Goal: Check status

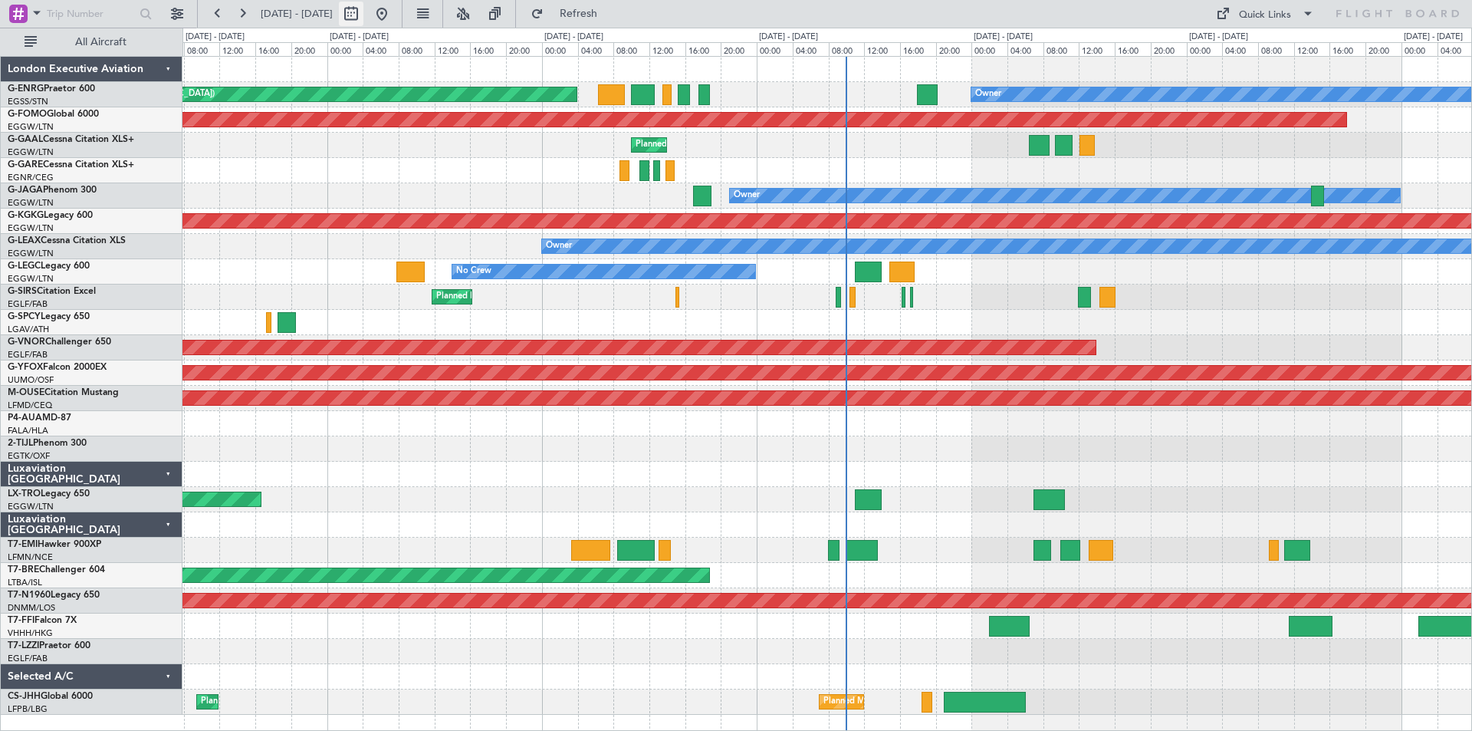
click at [363, 18] on button at bounding box center [351, 14] width 25 height 25
select select "8"
select select "2025"
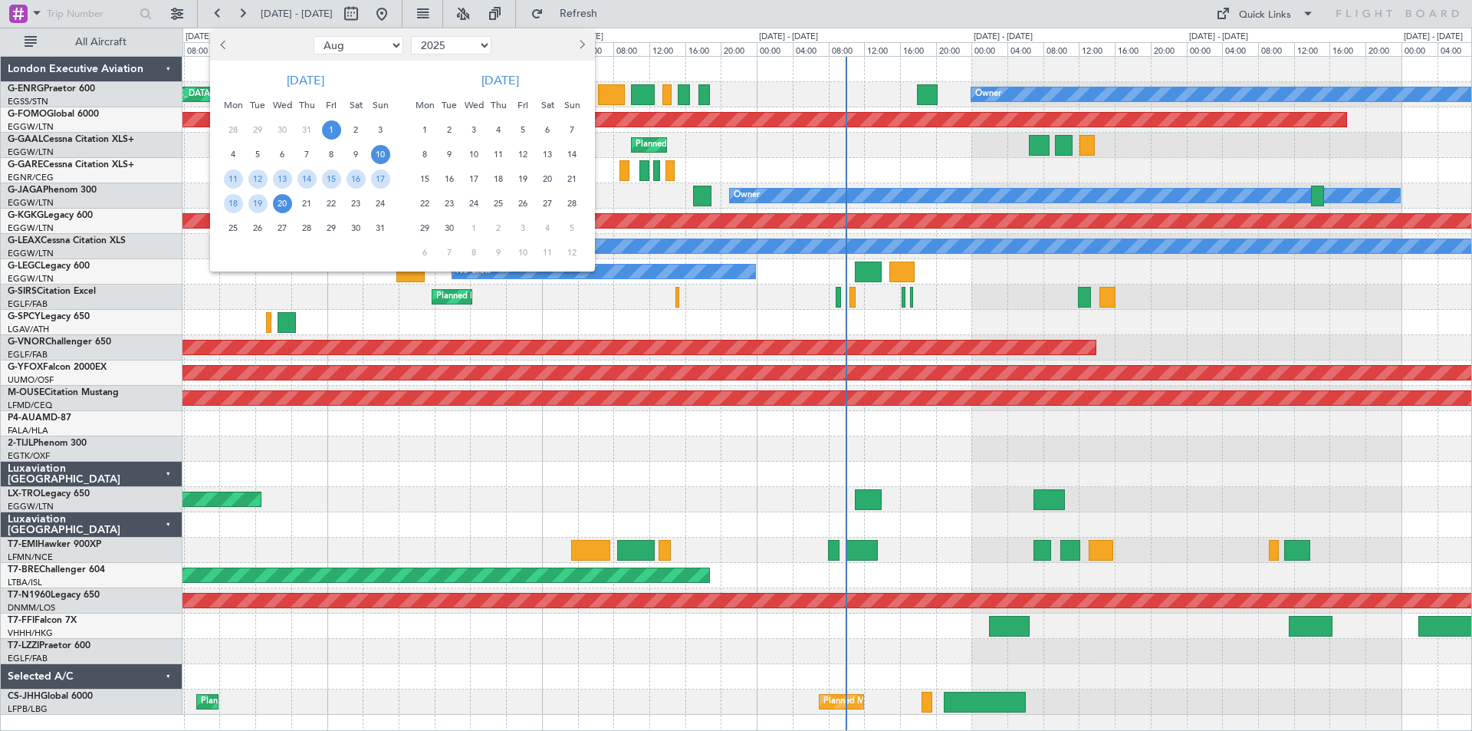
click at [337, 128] on span "1" at bounding box center [331, 129] width 19 height 19
click at [334, 182] on span "15" at bounding box center [331, 178] width 19 height 19
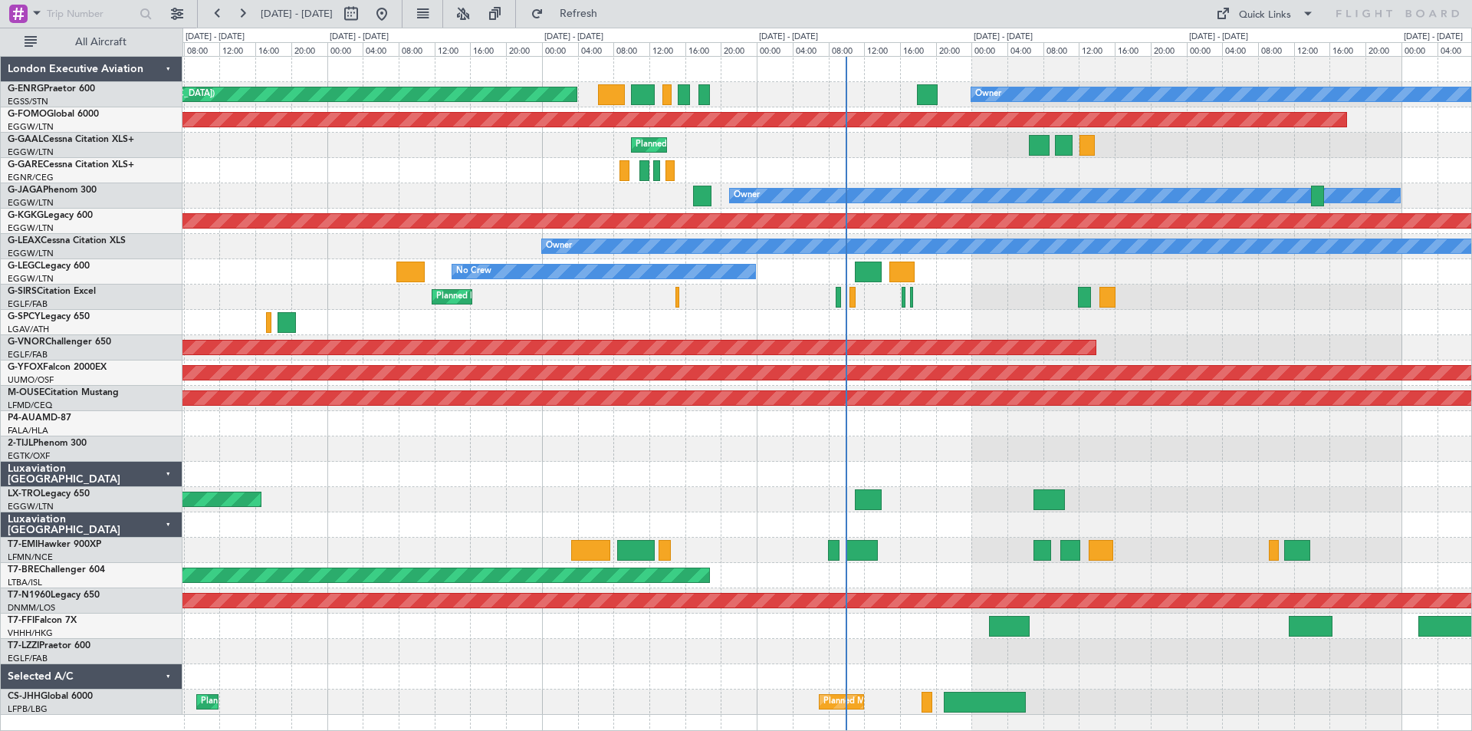
click at [334, 182] on span "15" at bounding box center [331, 178] width 19 height 19
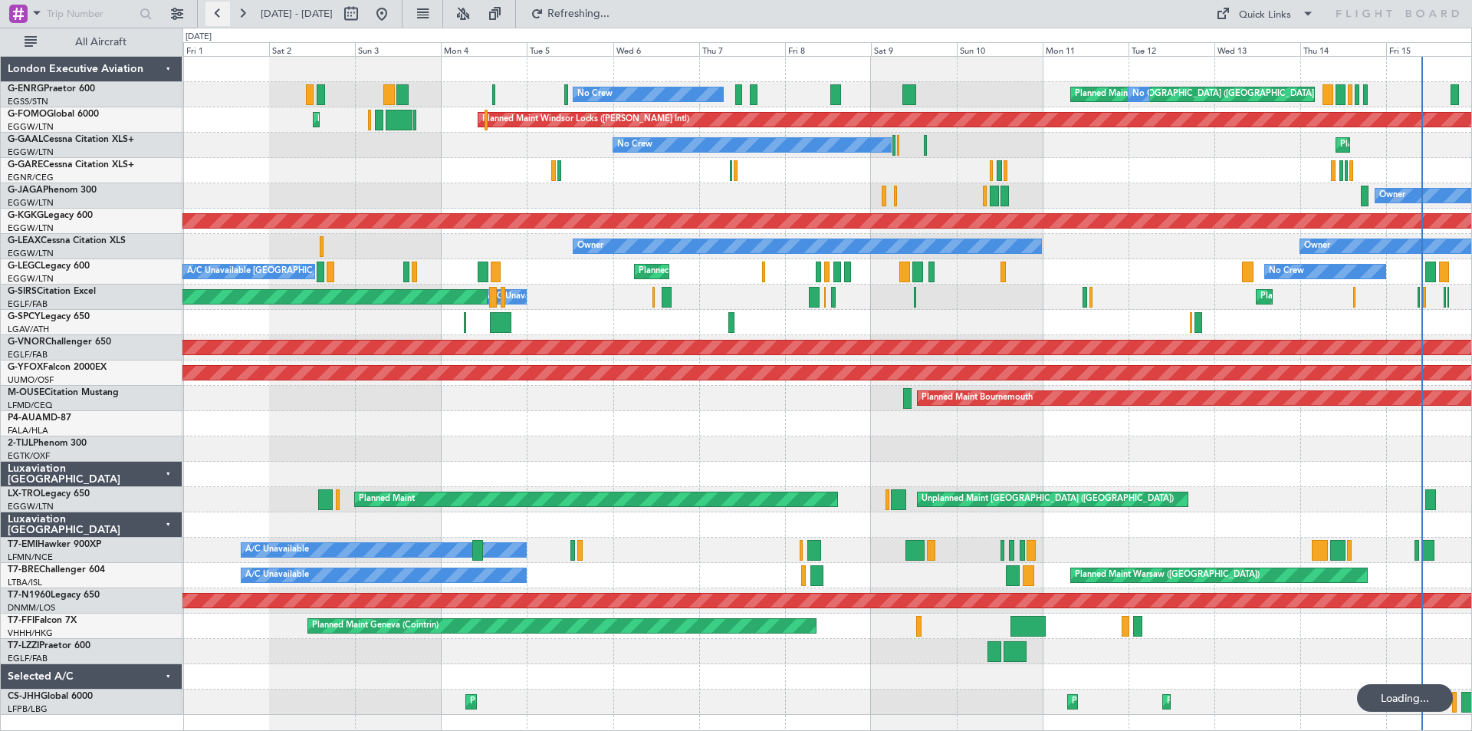
click at [211, 19] on button at bounding box center [217, 14] width 25 height 25
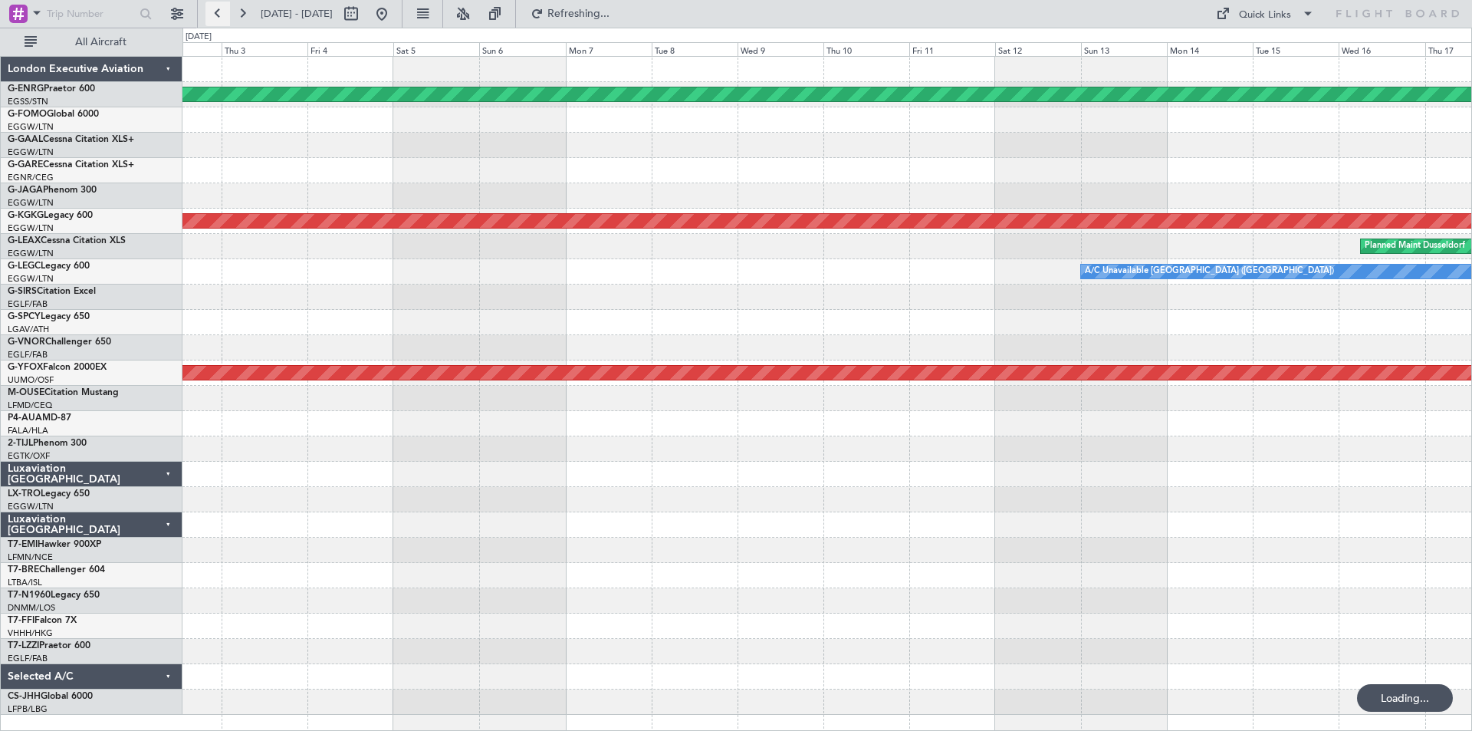
click at [211, 19] on button at bounding box center [217, 14] width 25 height 25
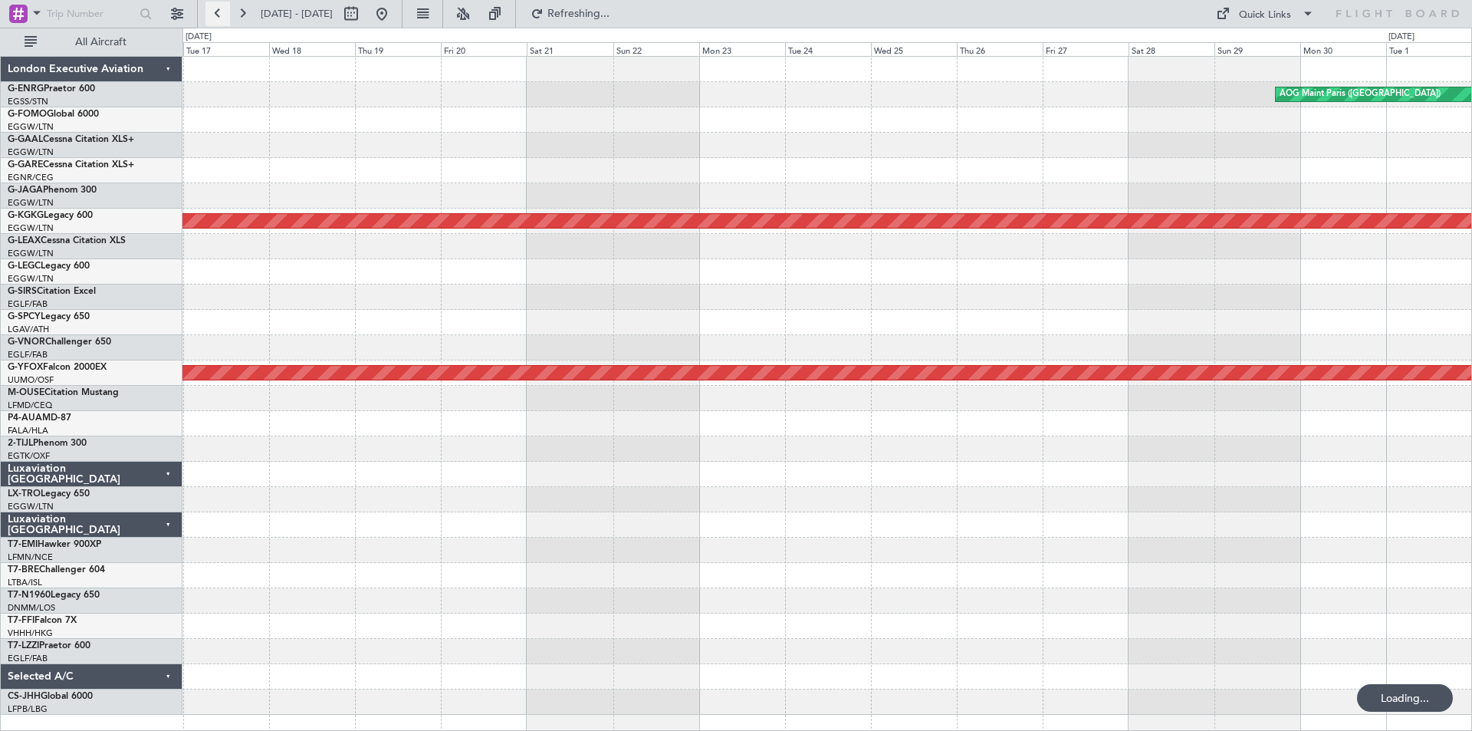
click at [211, 19] on button at bounding box center [217, 14] width 25 height 25
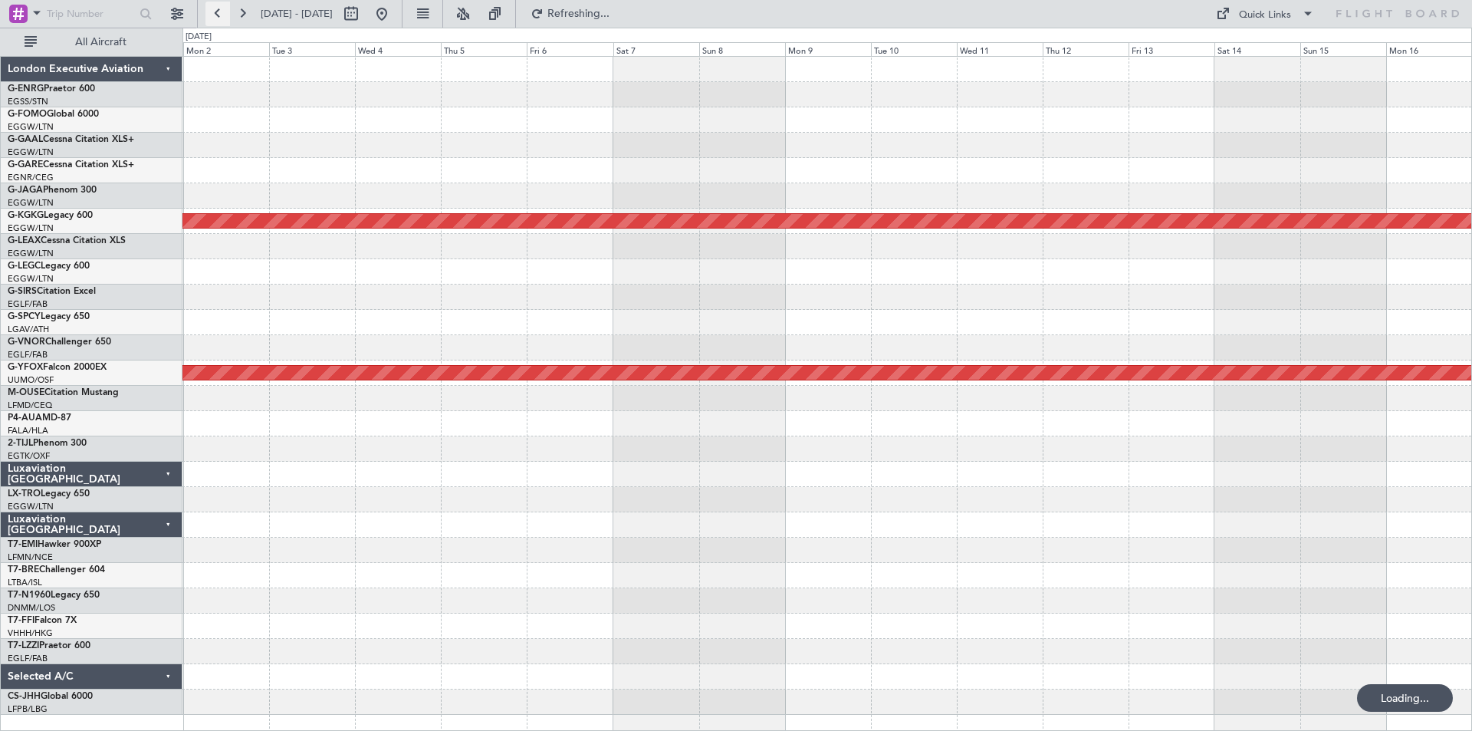
click at [211, 19] on button at bounding box center [217, 14] width 25 height 25
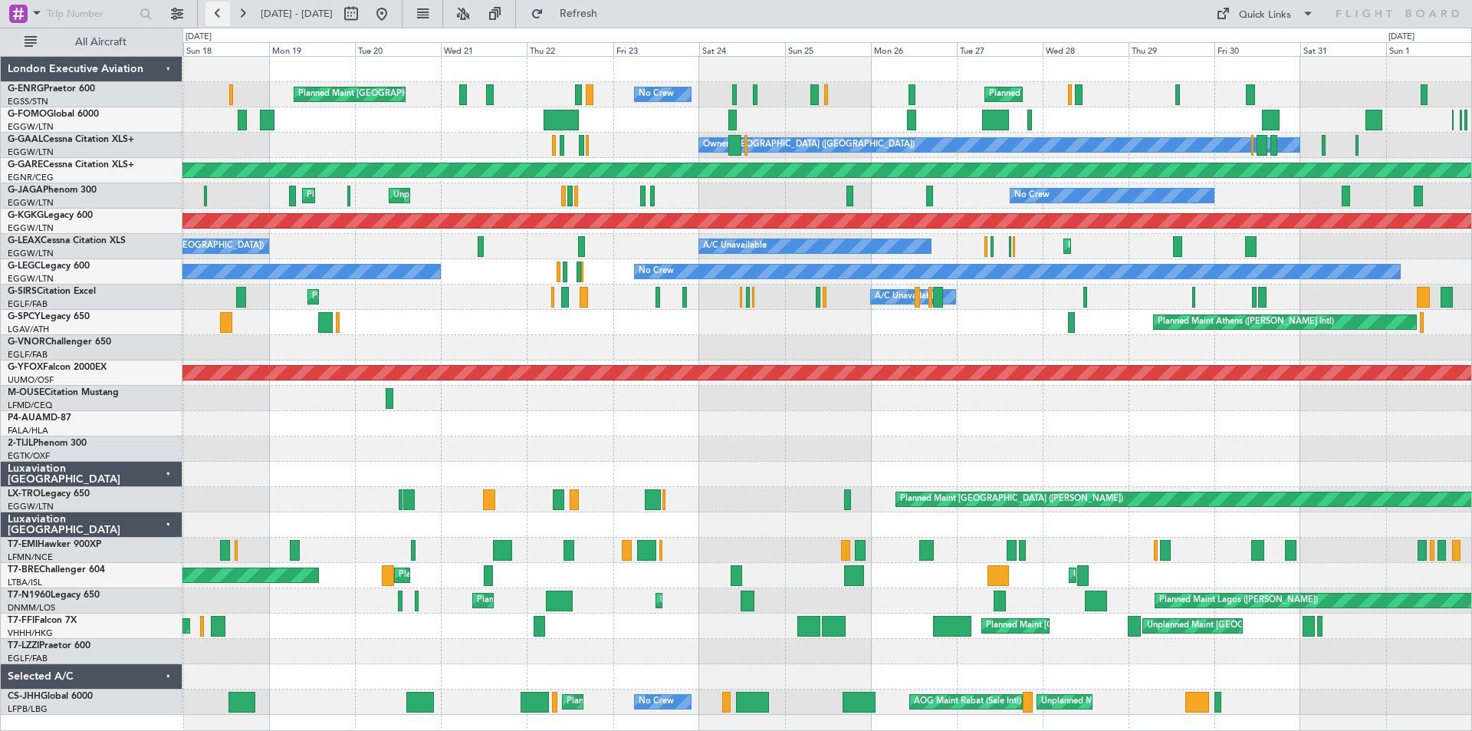
click at [211, 19] on button at bounding box center [217, 14] width 25 height 25
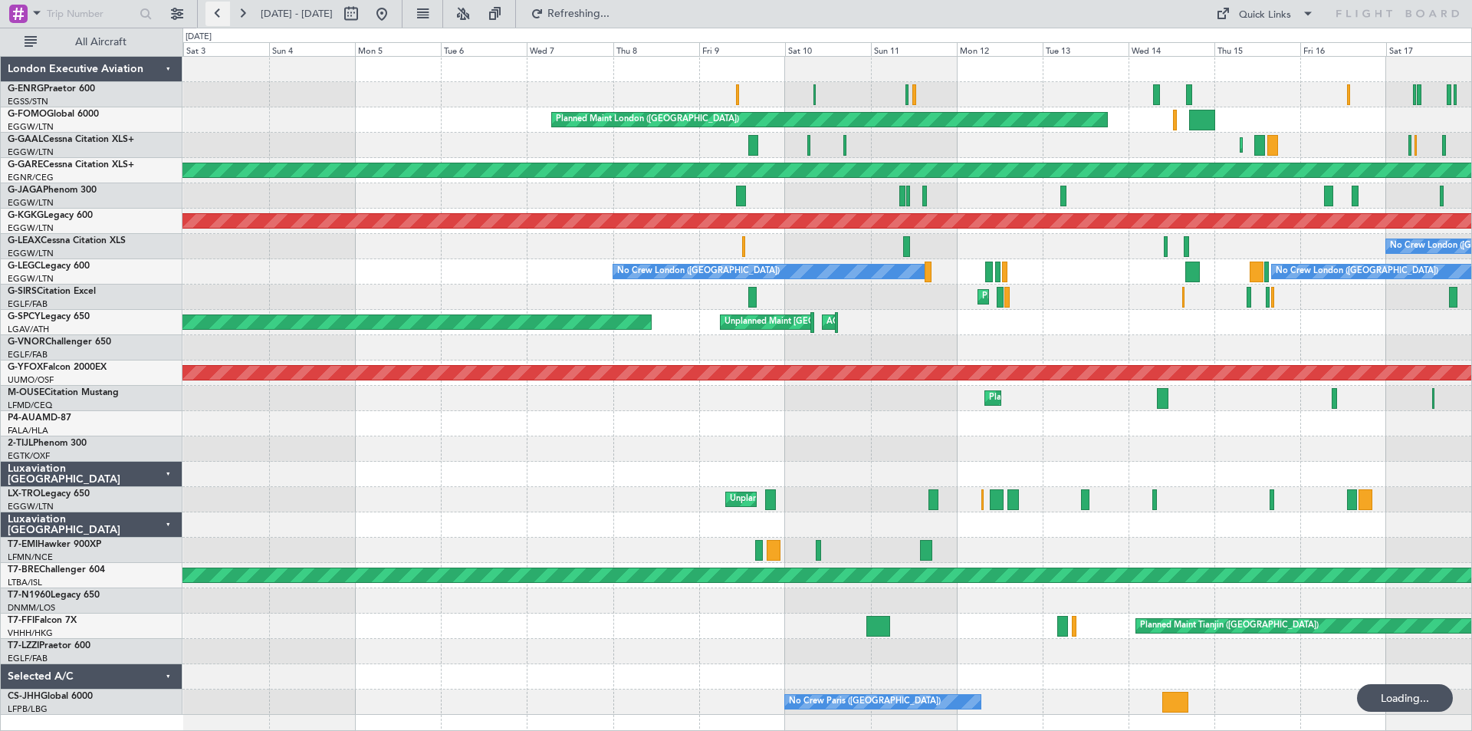
click at [212, 19] on button at bounding box center [217, 14] width 25 height 25
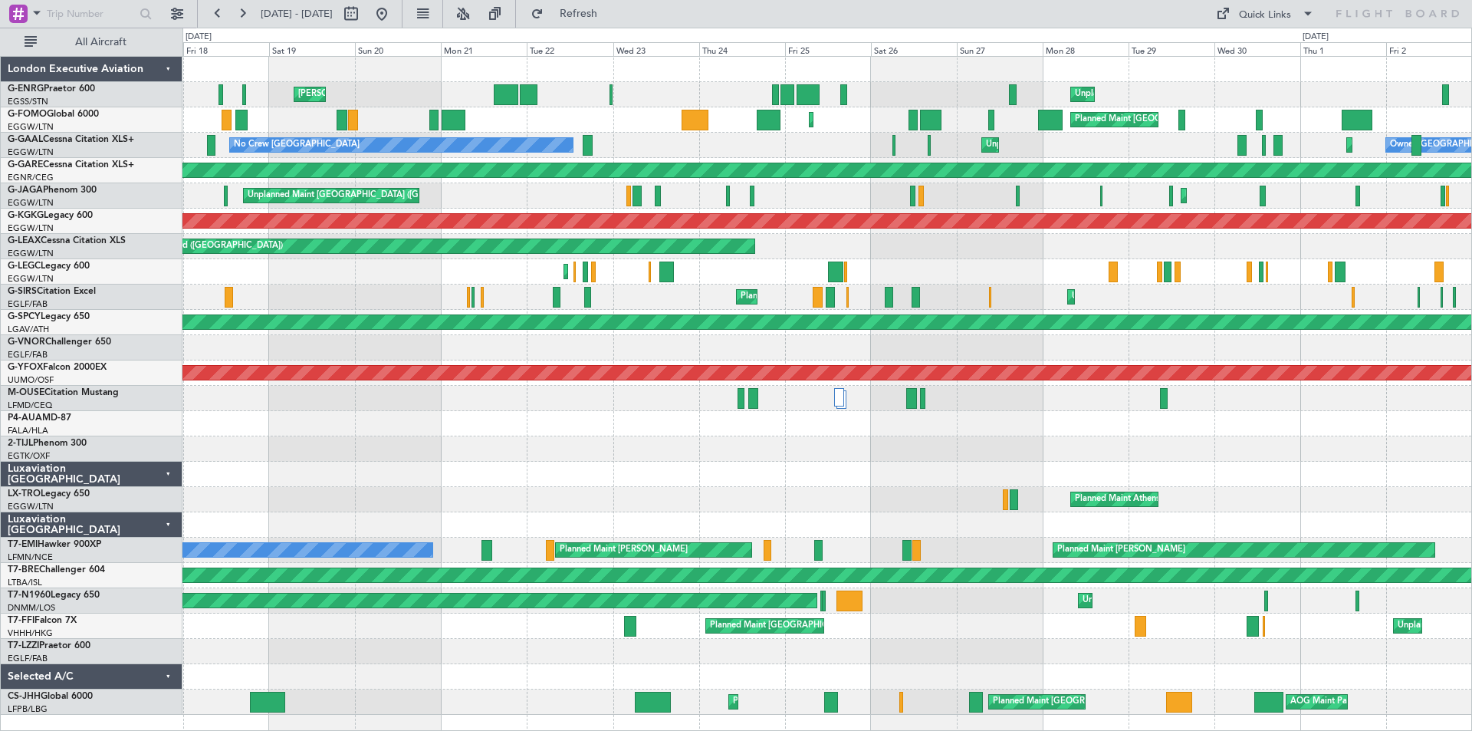
click at [584, 416] on div at bounding box center [826, 423] width 1289 height 25
click at [216, 14] on button at bounding box center [217, 14] width 25 height 25
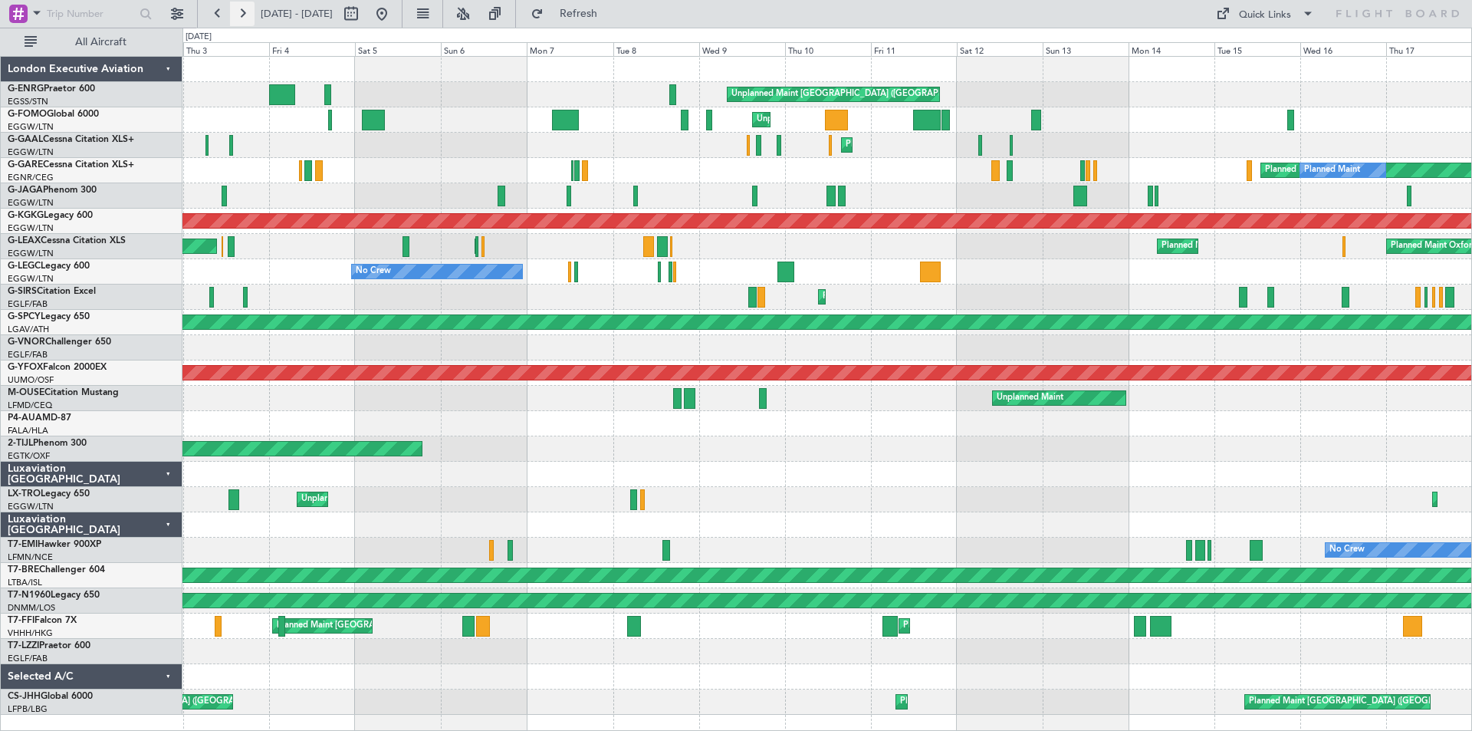
click at [245, 9] on button at bounding box center [242, 14] width 25 height 25
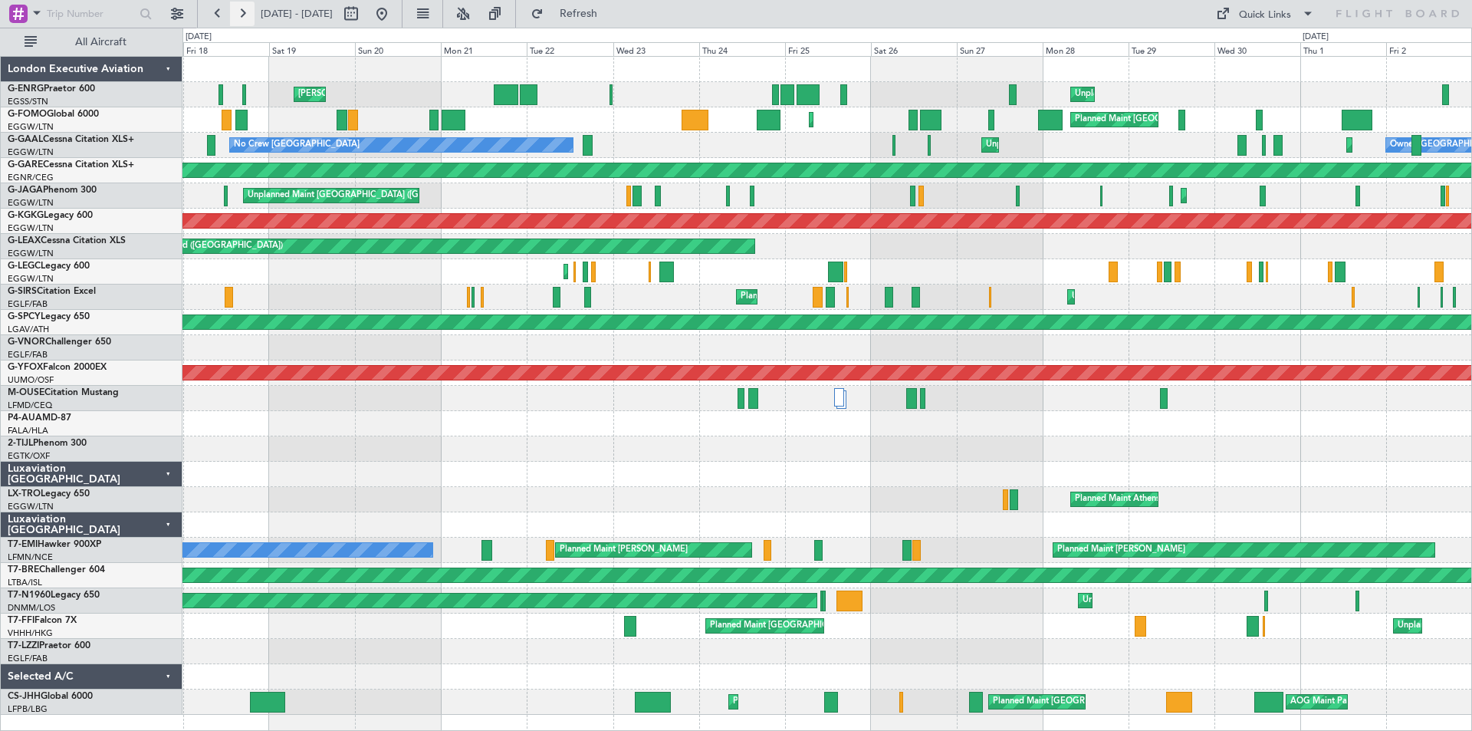
click at [245, 9] on button at bounding box center [242, 14] width 25 height 25
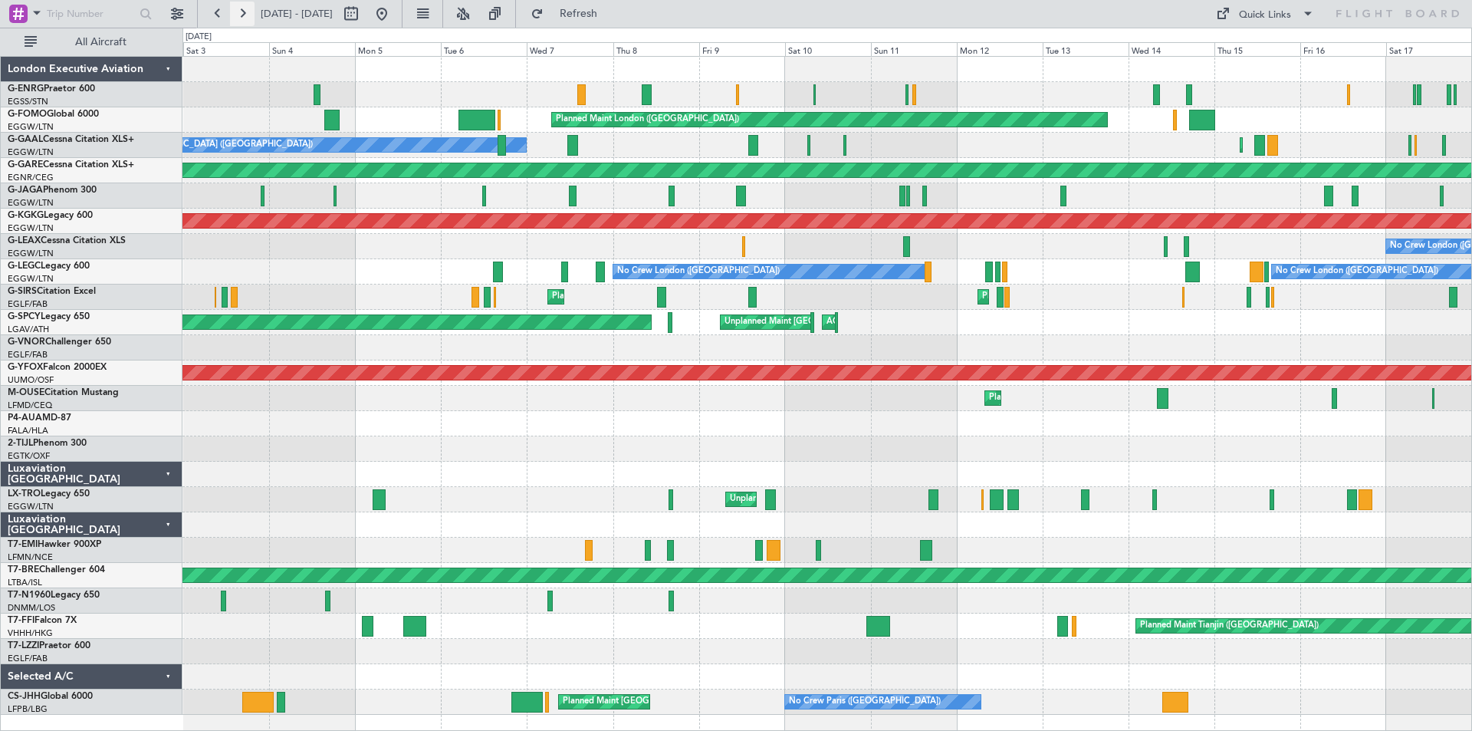
click at [234, 18] on button at bounding box center [242, 14] width 25 height 25
